Goal: Navigation & Orientation: Go to known website

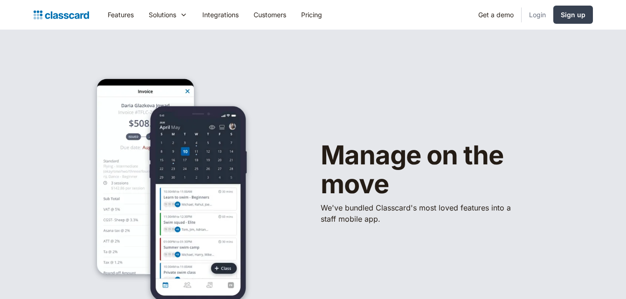
click at [534, 14] on link "Login" at bounding box center [537, 14] width 32 height 21
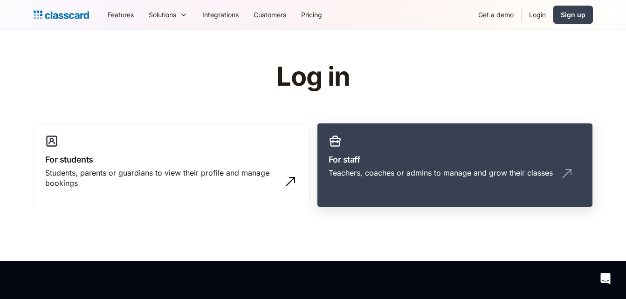
click at [457, 164] on h3 "For staff" at bounding box center [454, 159] width 253 height 13
